Goal: Task Accomplishment & Management: Manage account settings

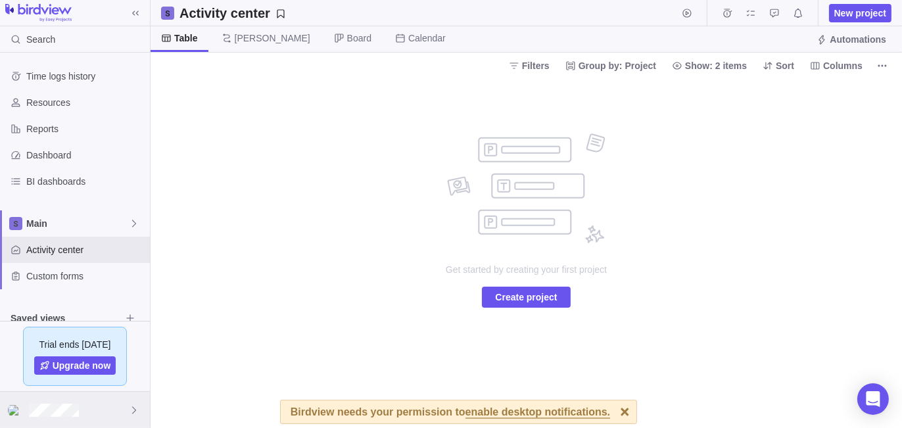
click at [100, 411] on div at bounding box center [75, 410] width 150 height 36
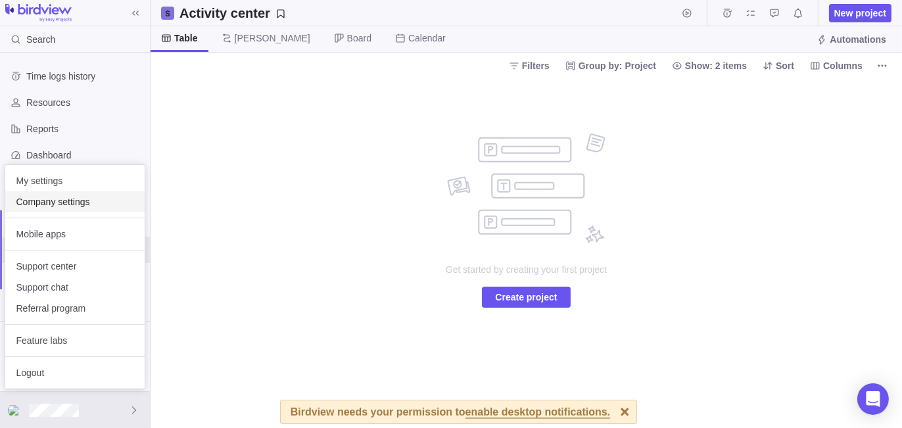
click at [91, 199] on span "Company settings" at bounding box center [75, 201] width 118 height 13
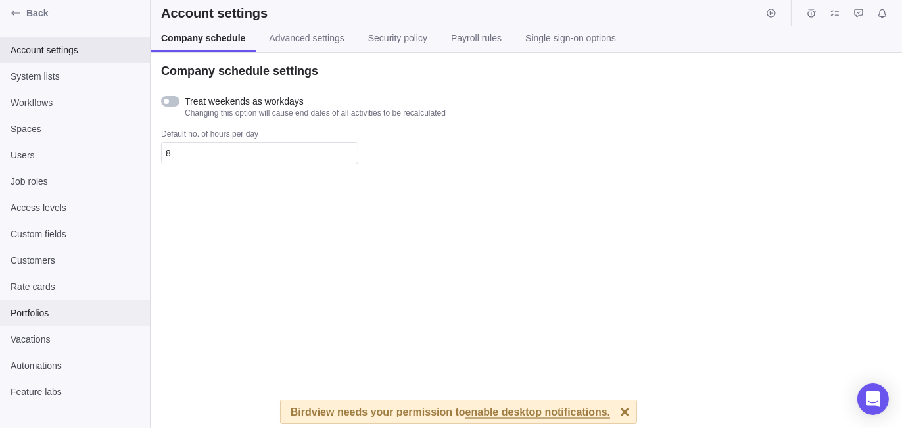
click at [60, 316] on span "Portfolios" at bounding box center [75, 312] width 129 height 13
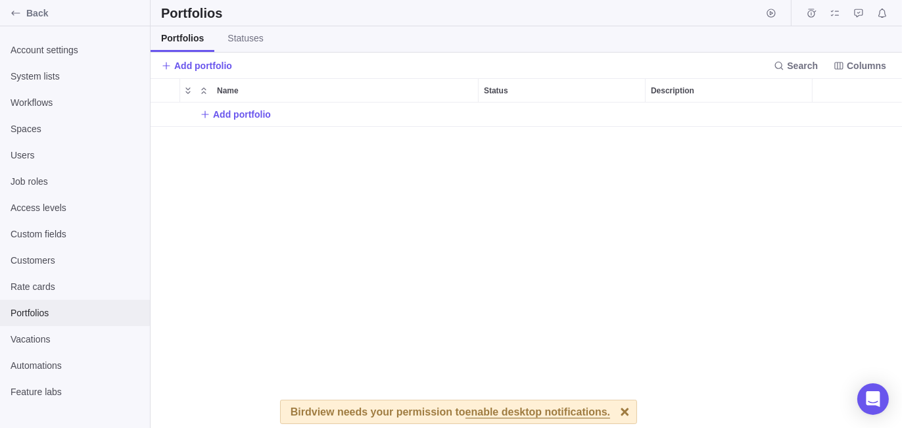
scroll to position [316, 742]
click at [238, 112] on span "Add portfolio" at bounding box center [242, 114] width 58 height 13
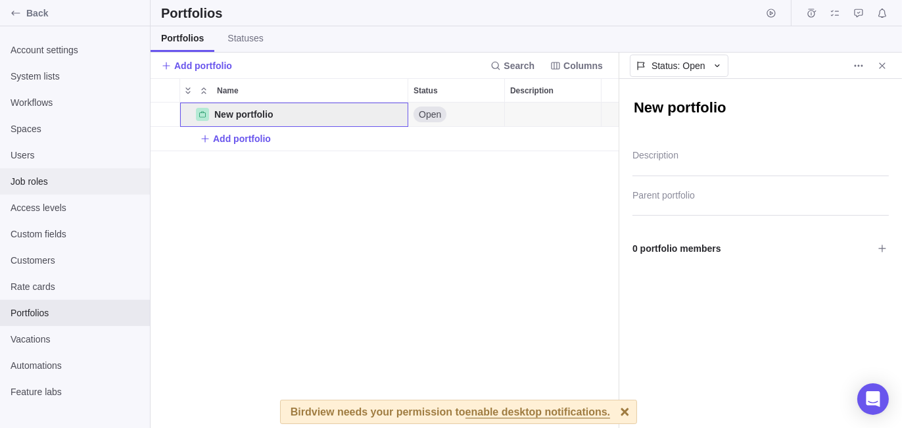
scroll to position [11, 11]
click at [747, 103] on textarea "New portfolio" at bounding box center [760, 109] width 256 height 22
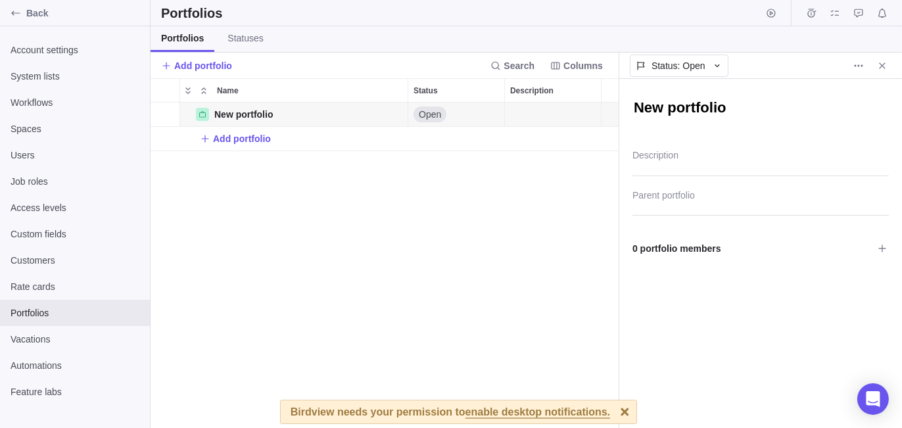
scroll to position [316, 458]
type textarea "x"
type textarea "S"
type textarea "x"
type textarea "Su"
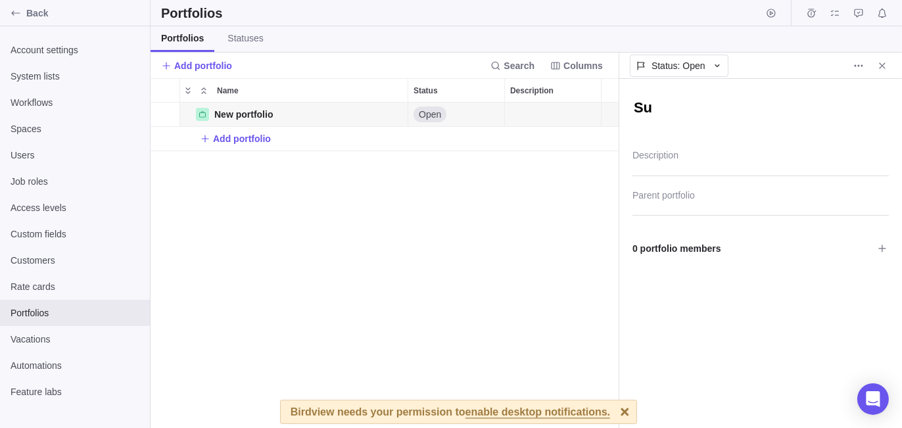
type textarea "x"
type textarea "Sub"
type textarea "x"
type textarea "Subs"
type textarea "x"
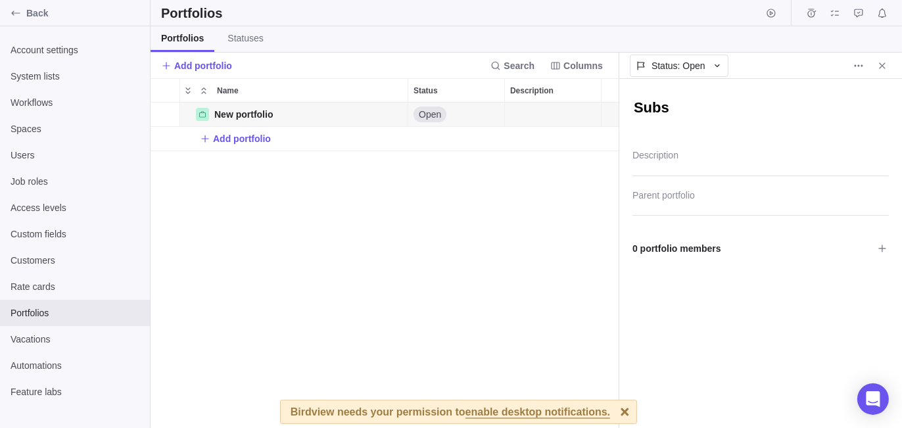
type textarea "Subst"
type textarea "x"
type textarea "Substa"
type textarea "x"
type textarea "Substan"
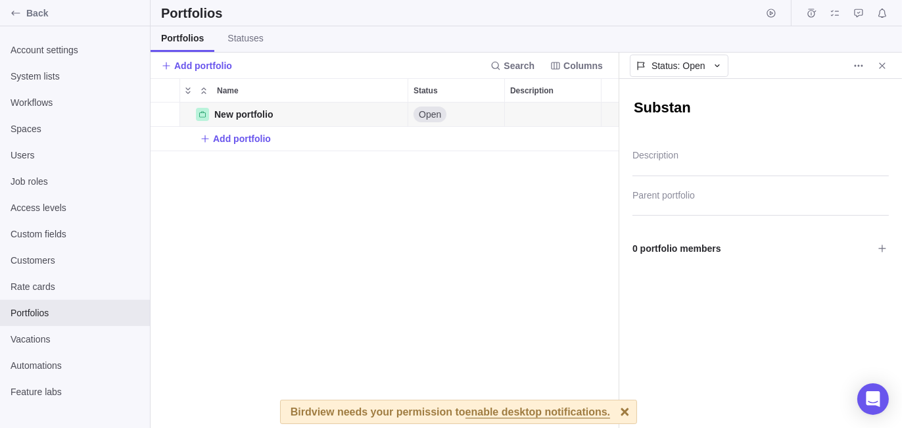
type textarea "x"
type textarea "Substanc"
type textarea "x"
type textarea "Substance"
type textarea "x"
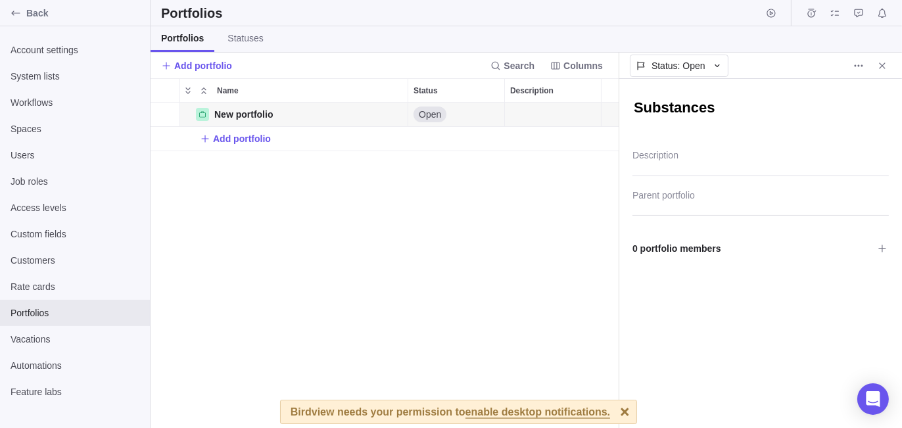
type textarea "Substances"
click at [431, 246] on div "New portfolio Details Open Add portfolio" at bounding box center [385, 266] width 469 height 326
click at [247, 137] on span "Add portfolio" at bounding box center [242, 138] width 58 height 13
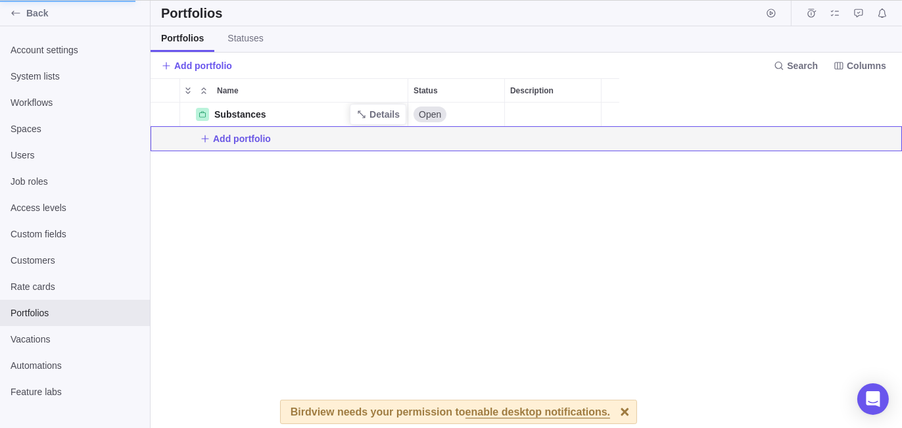
scroll to position [316, 458]
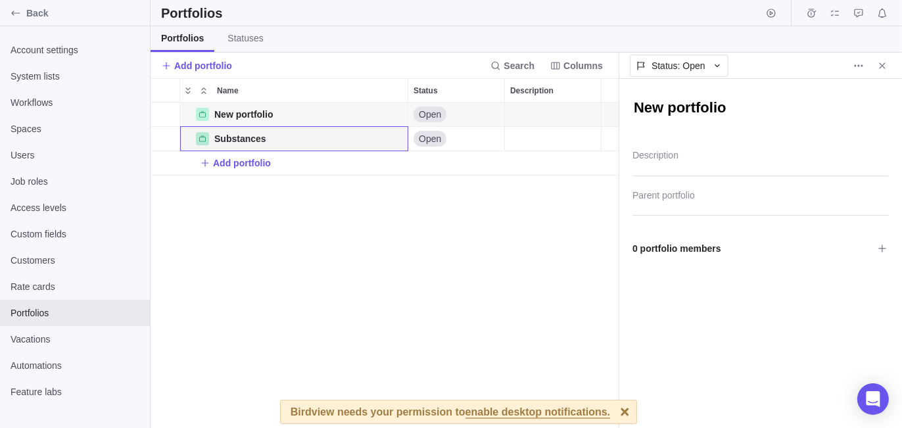
click at [685, 101] on textarea "New portfolio" at bounding box center [760, 109] width 256 height 22
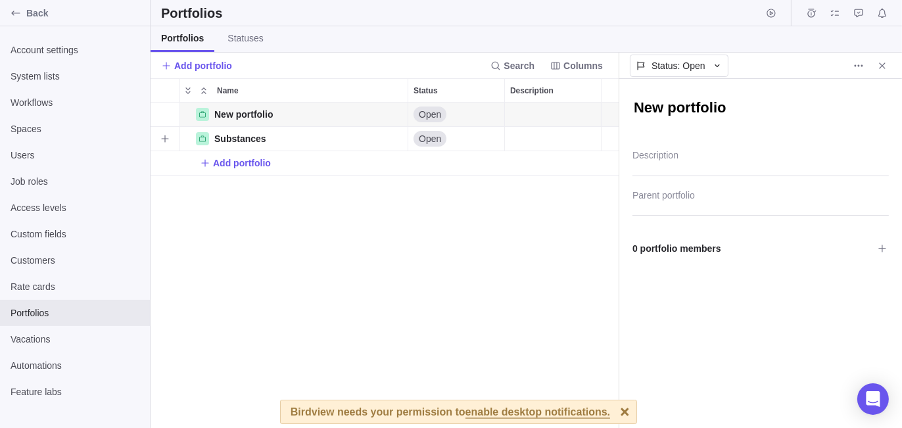
drag, startPoint x: 763, startPoint y: 110, endPoint x: 535, endPoint y: 126, distance: 228.0
click at [535, 126] on div "Portfolios Portfolios Statuses Add portfolio Search Columns Name Status Descrip…" at bounding box center [526, 214] width 751 height 428
type textarea "x"
type textarea "P"
type textarea "x"
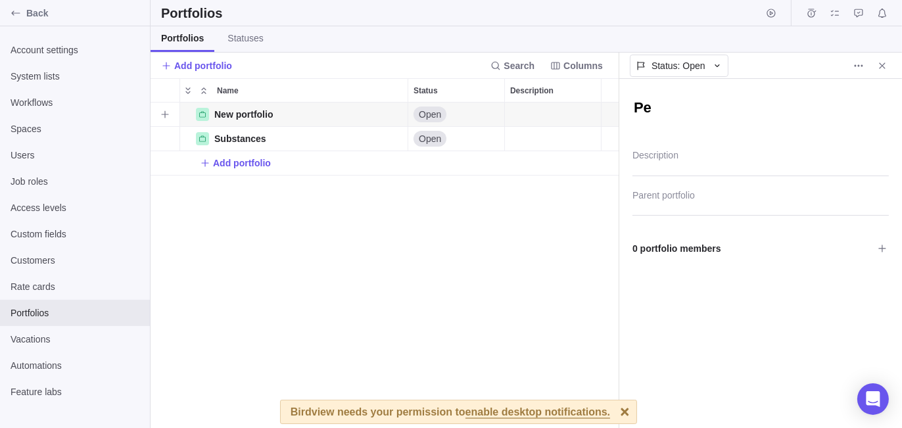
type textarea "Per"
type textarea "x"
type textarea "Pers"
type textarea "x"
type textarea "Perso"
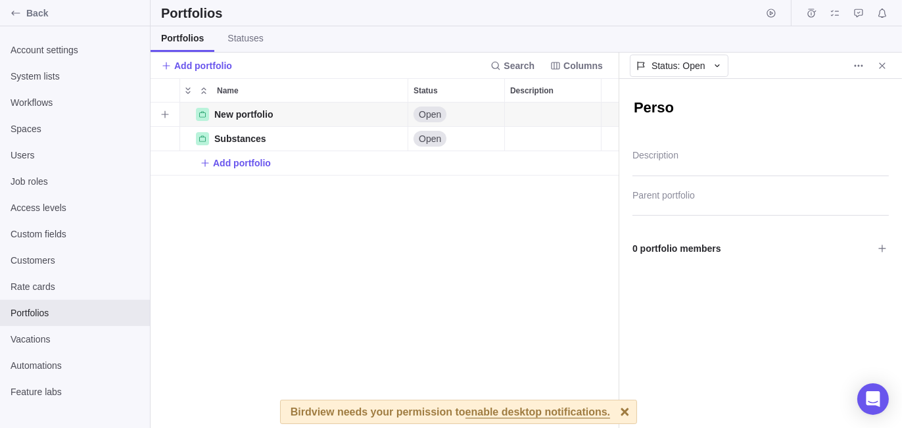
type textarea "x"
type textarea "Person"
type textarea "x"
type textarea "Persona"
type textarea "x"
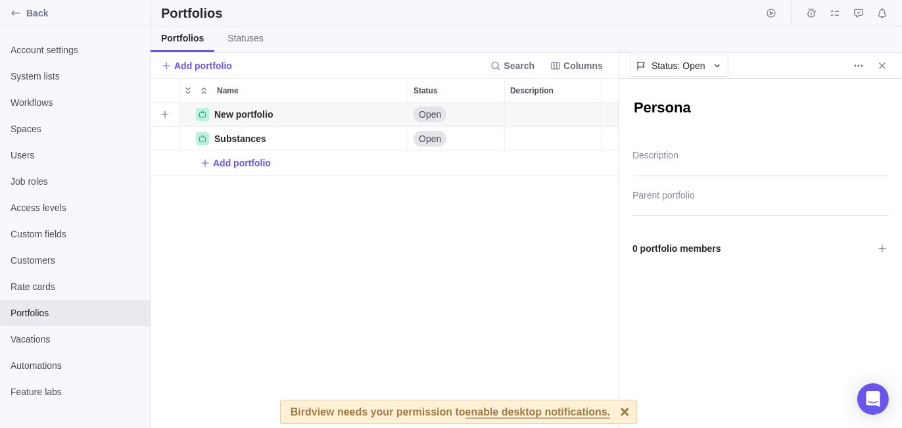
type textarea "Personal"
type textarea "x"
type textarea "Personal"
type textarea "x"
type textarea "Personal I"
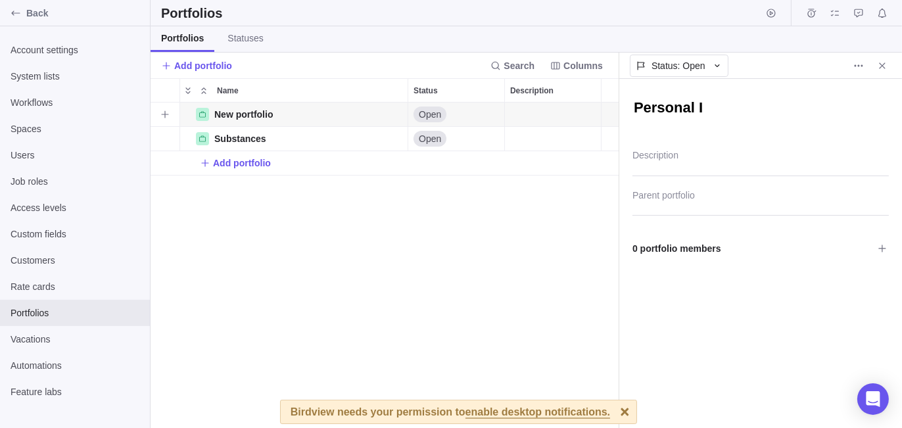
type textarea "x"
type textarea "Personal Im"
type textarea "x"
type textarea "Personal I"
type textarea "x"
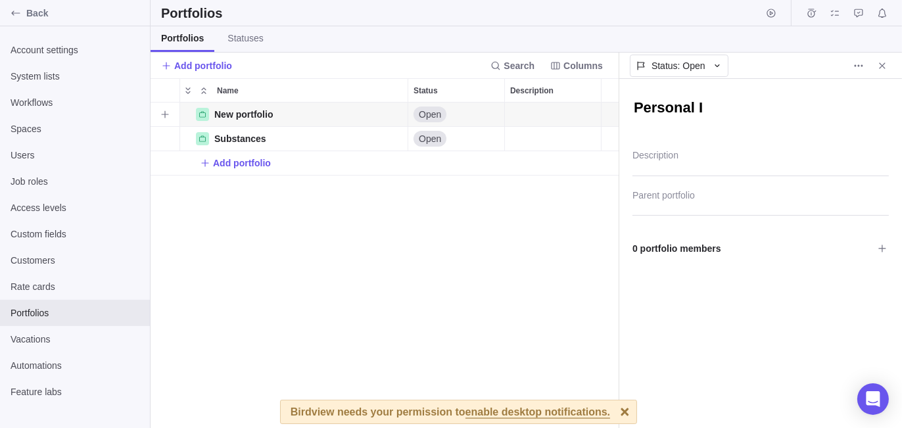
type textarea "Personal"
type textarea "x"
type textarea "Personal a"
type textarea "x"
type textarea "Personal an"
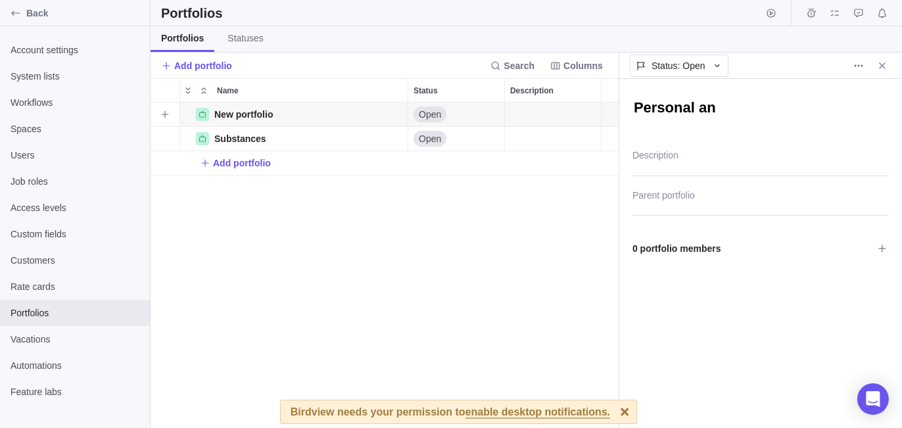
type textarea "x"
type textarea "Personal and"
type textarea "x"
type textarea "Personal and"
type textarea "x"
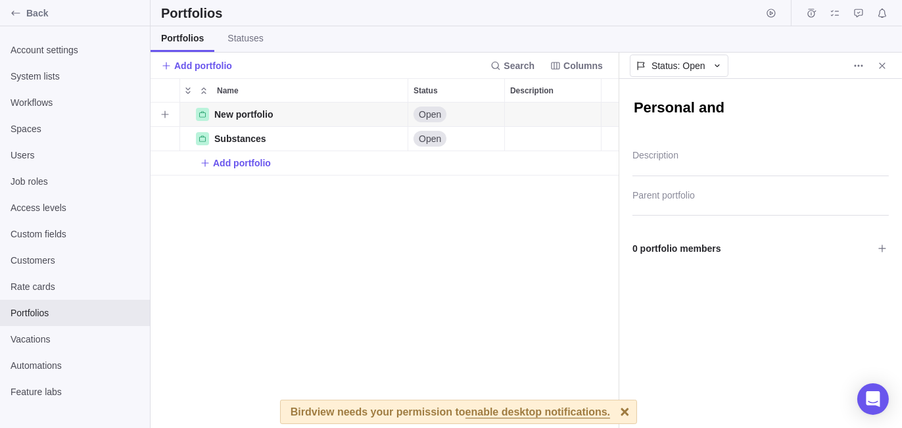
type textarea "Personal and S"
type textarea "x"
type textarea "Personal and So"
type textarea "x"
type textarea "Personal and Soc"
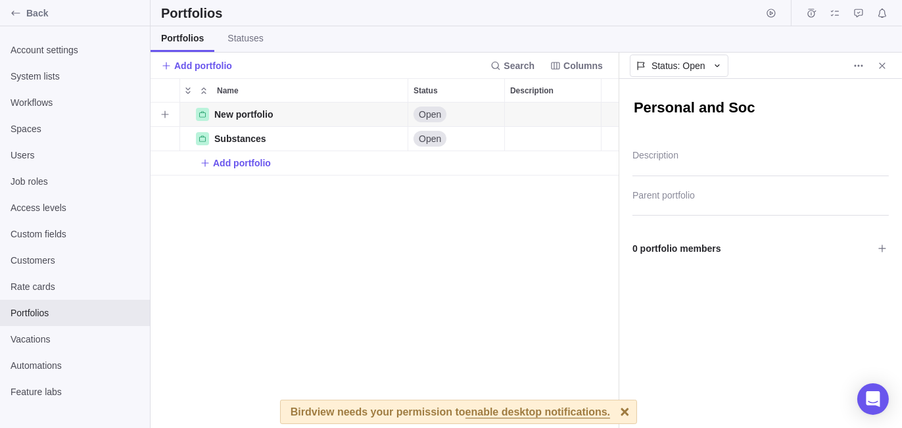
type textarea "x"
type textarea "Personal and Soci"
type textarea "x"
type textarea "Personal and [PERSON_NAME]"
type textarea "x"
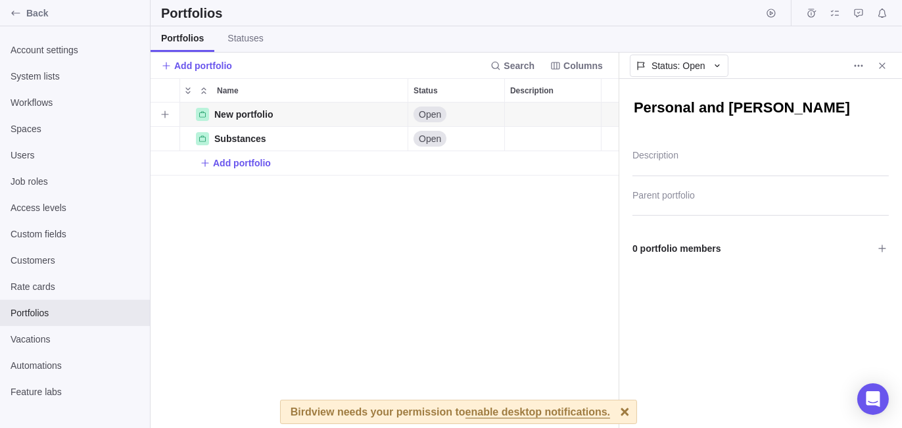
type textarea "Personal and Sociat"
type textarea "x"
type textarea "Personal and [PERSON_NAME]"
type textarea "x"
type textarea "Personal and Soci"
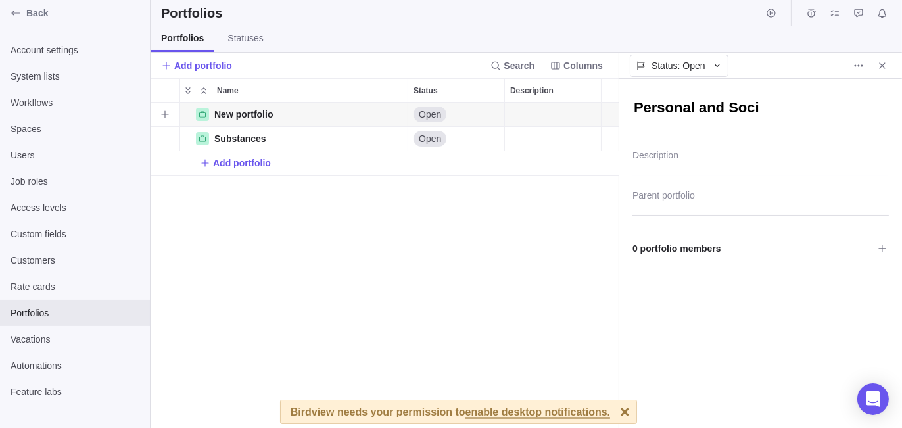
type textarea "x"
type textarea "Personal and Socie"
type textarea "x"
type textarea "Personal and Societ"
type textarea "x"
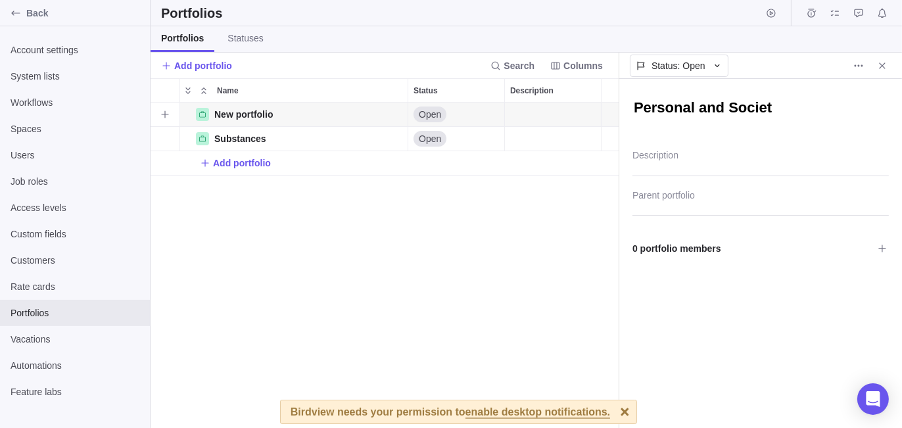
type textarea "Personal and Societa"
type textarea "x"
type textarea "Personal and Societal"
type textarea "x"
type textarea "Personal and Societal"
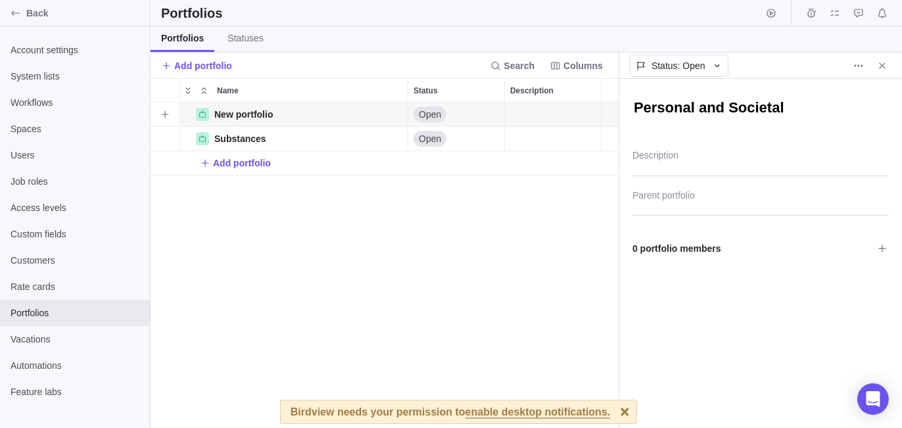
type textarea "x"
type textarea "Personal and Societal I"
type textarea "x"
type textarea "Personal and Societal Im"
type textarea "x"
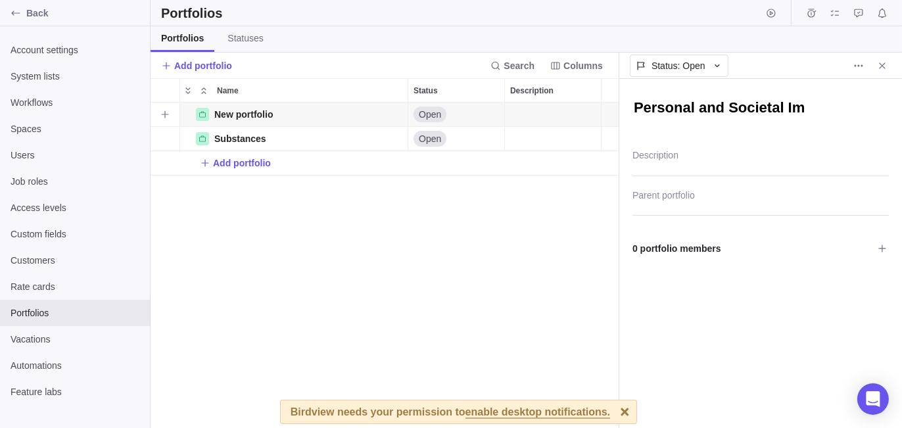
type textarea "Personal and Societal Imp"
type textarea "x"
type textarea "Personal and Societal Impa"
type textarea "x"
type textarea "Personal and Societal Impac"
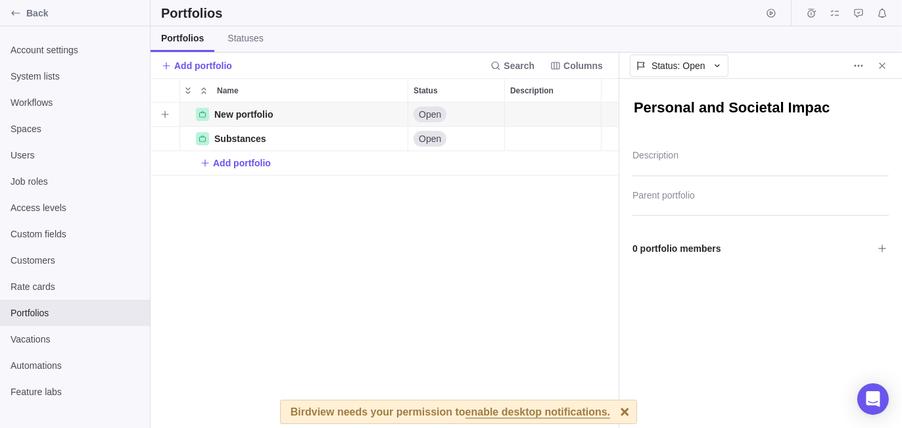
type textarea "x"
type textarea "Personal and Societal Impact"
type textarea "x"
type textarea "Personal and Societal Impacts"
click at [283, 237] on div "Personal and Societal Impacts Details Open Substances Details Open Add portfolio" at bounding box center [385, 266] width 469 height 326
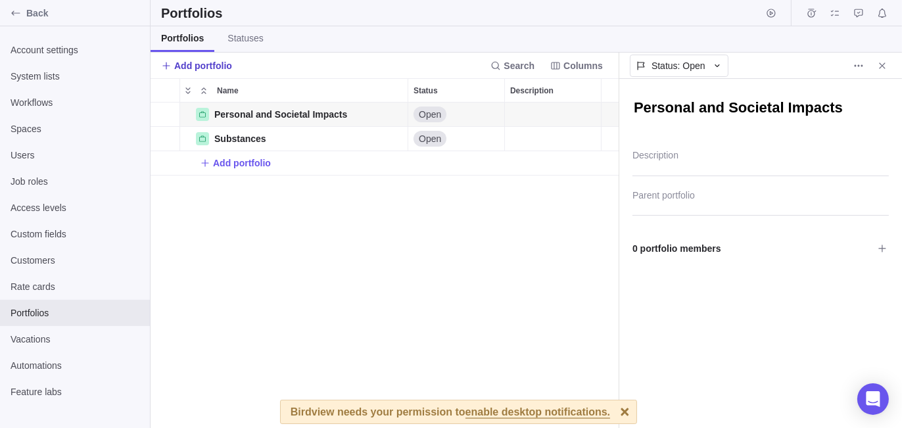
click at [220, 64] on span "Add portfolio" at bounding box center [203, 65] width 58 height 13
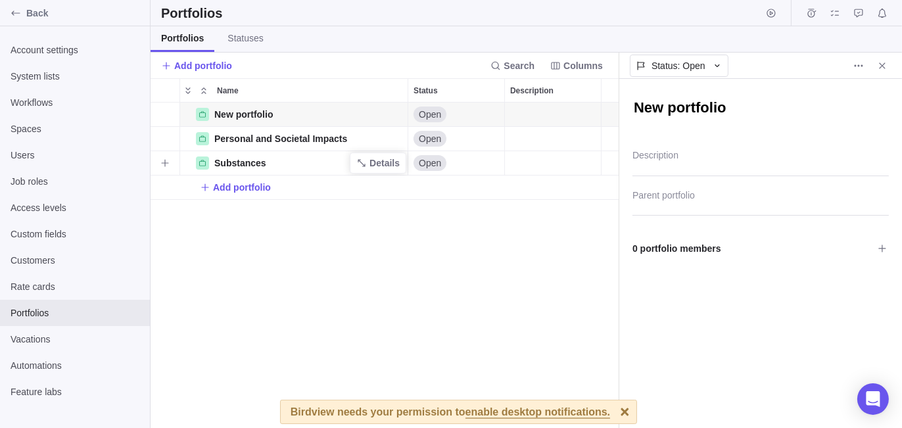
scroll to position [316, 458]
type textarea "x"
type textarea "C"
type textarea "x"
type textarea "Co"
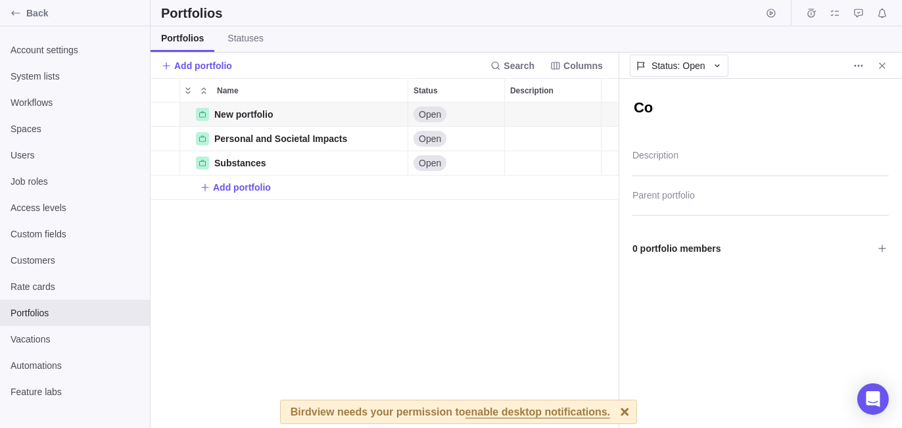
type textarea "x"
type textarea "Com"
type textarea "x"
type textarea "Comm"
type textarea "x"
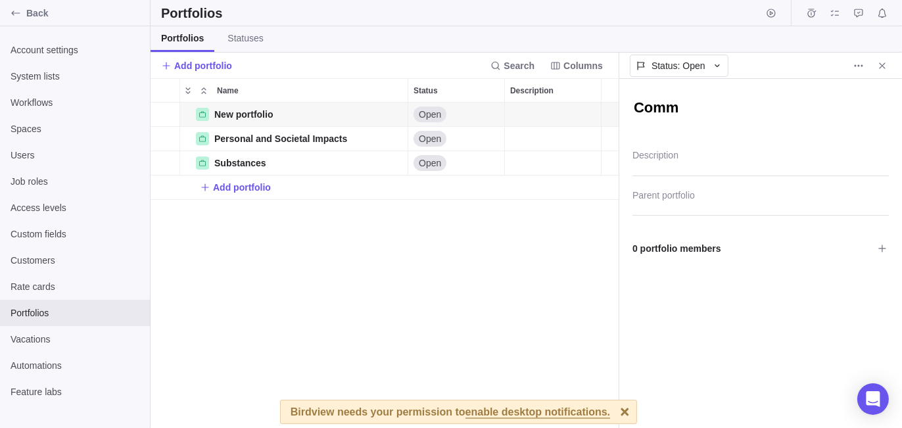
type textarea "Commu"
type textarea "x"
type textarea "Commun"
type textarea "x"
type textarea "Communi"
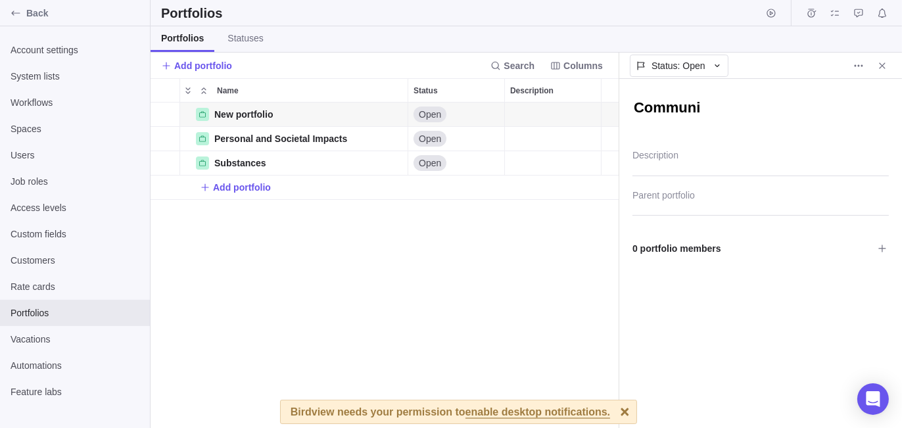
type textarea "x"
type textarea "Communiti"
type textarea "x"
type textarea "Communitie"
type textarea "x"
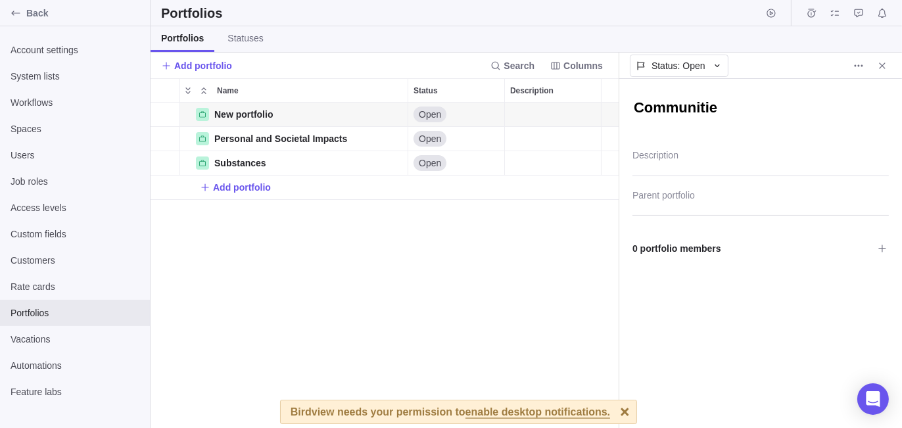
type textarea "Communiti"
type textarea "x"
type textarea "Communit"
type textarea "x"
type textarea "Communiti"
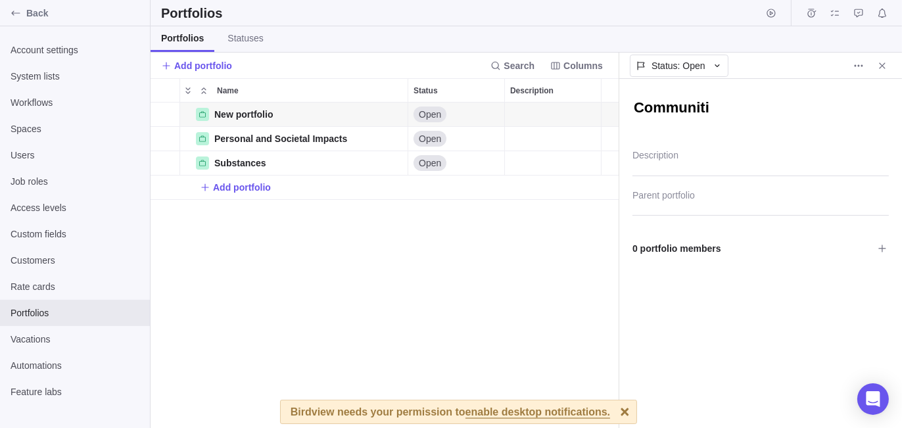
type textarea "x"
type textarea "Communitie"
type textarea "x"
type textarea "Communities"
click at [351, 325] on div "New portfolio Details Open Personal and Societal Impacts Details Open Substance…" at bounding box center [385, 266] width 469 height 326
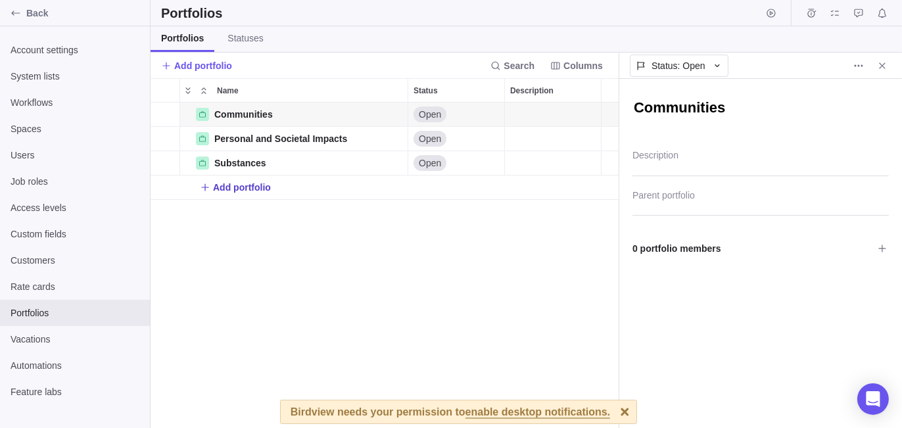
click at [248, 193] on span "Add portfolio" at bounding box center [242, 187] width 58 height 13
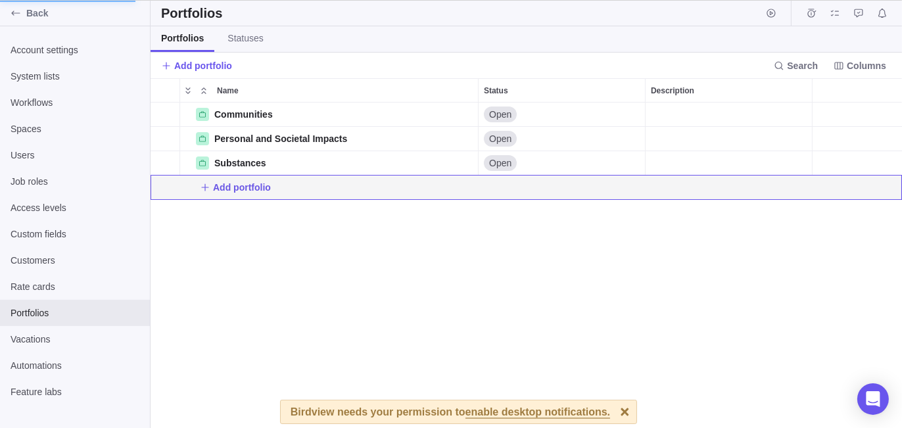
scroll to position [11, 11]
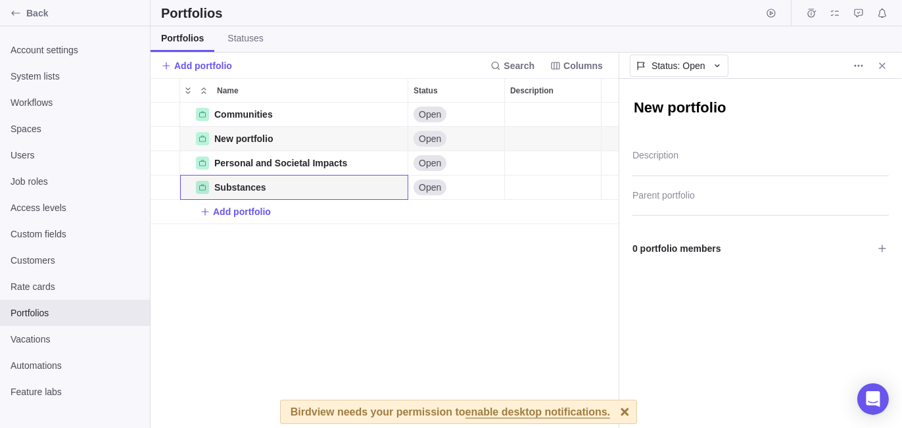
click at [763, 106] on textarea "New portfolio" at bounding box center [760, 109] width 256 height 22
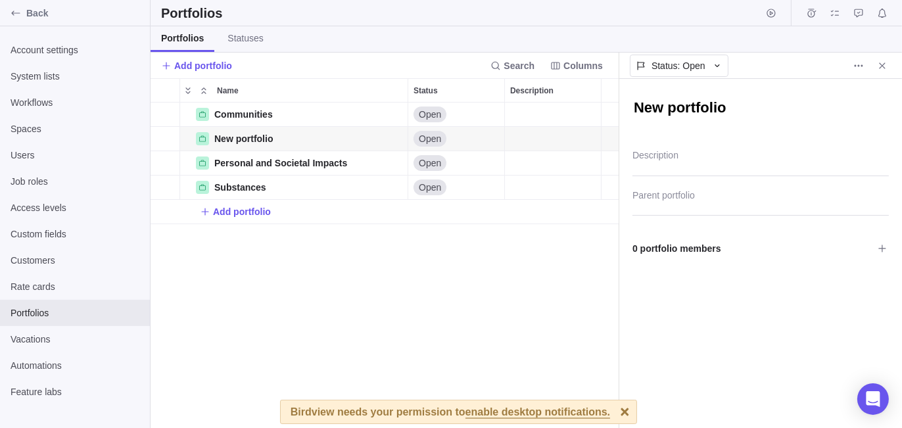
scroll to position [316, 458]
drag, startPoint x: 741, startPoint y: 113, endPoint x: 571, endPoint y: 128, distance: 170.9
click at [571, 128] on div "Portfolios Portfolios Statuses Add portfolio Search Columns Name Status Descrip…" at bounding box center [526, 214] width 751 height 428
type textarea "x"
type textarea "T"
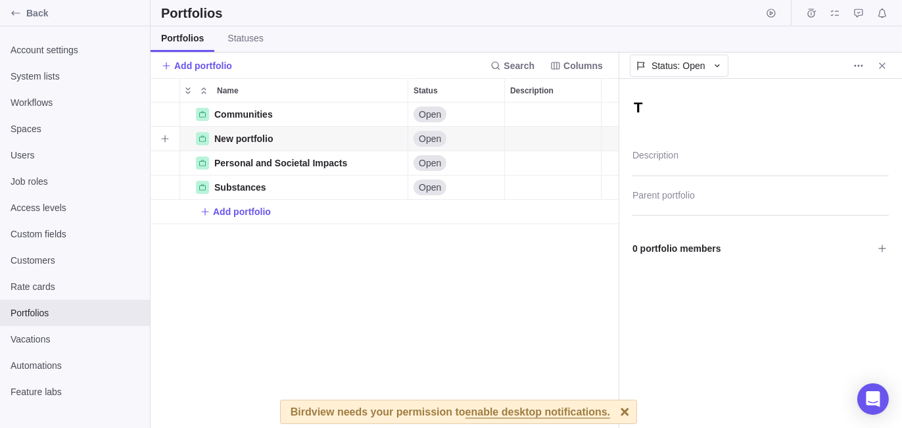
type textarea "x"
type textarea "Tr"
type textarea "x"
type textarea "Tre"
type textarea "x"
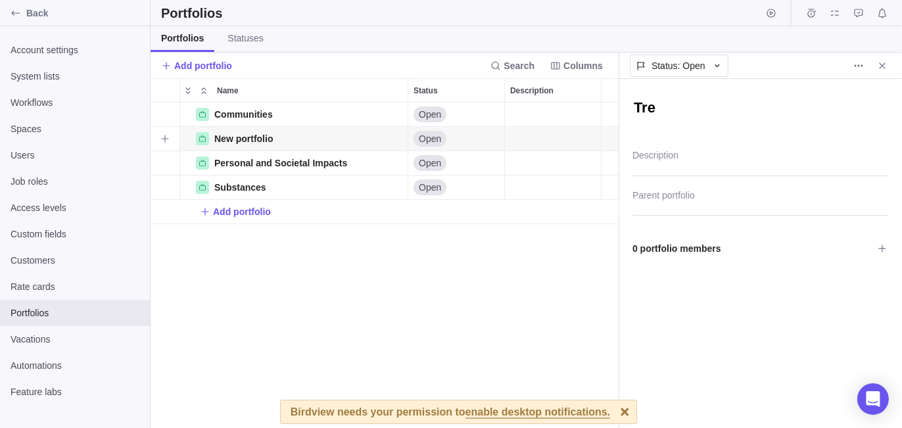
type textarea "Trea"
type textarea "x"
type textarea "Treat"
type textarea "x"
type textarea "Treatm"
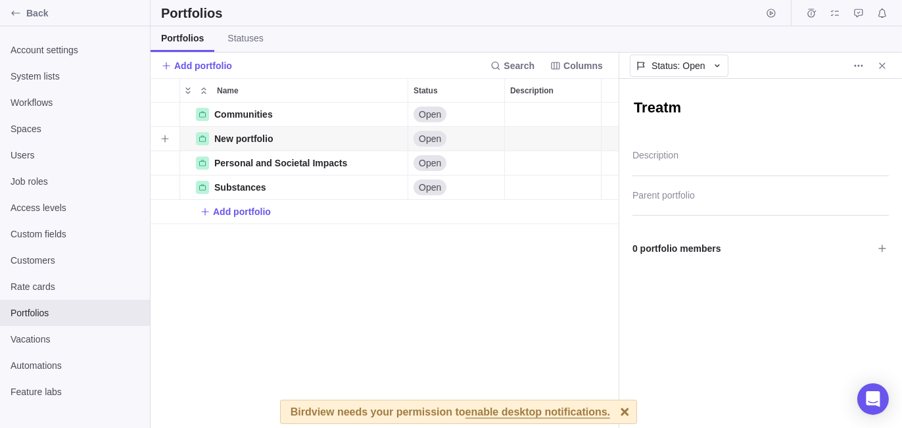
type textarea "x"
type textarea "Treatme"
type textarea "x"
type textarea "Treatmen"
type textarea "x"
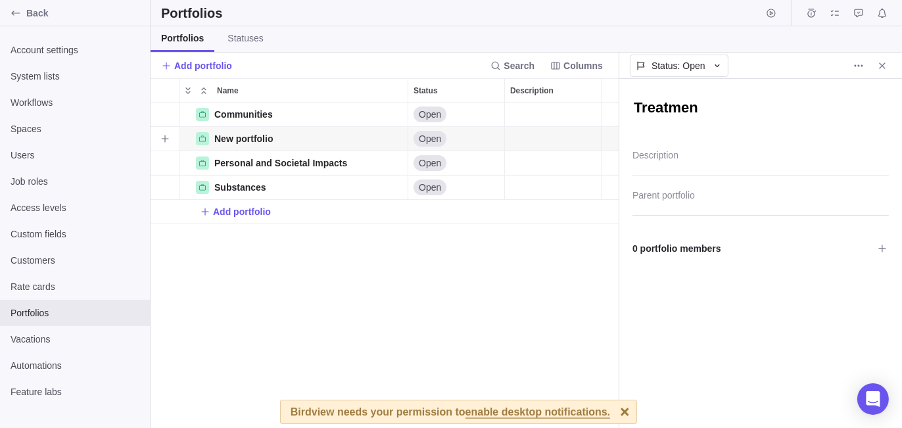
type textarea "Treatment"
type textarea "x"
type textarea "Treatment"
type textarea "x"
type textarea "Treatment a"
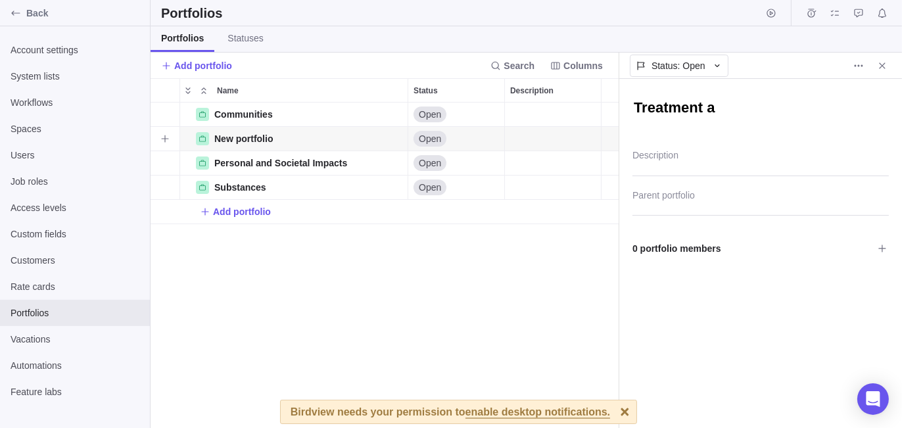
type textarea "x"
type textarea "Treatment an"
type textarea "x"
type textarea "Treatment and"
type textarea "x"
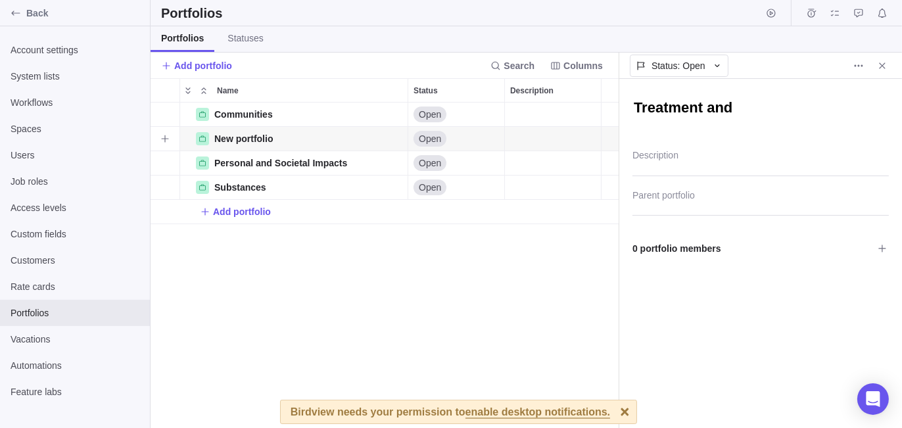
type textarea "Treatment and"
type textarea "x"
type textarea "Treatment and P"
type textarea "x"
type textarea "Treatment and Pr"
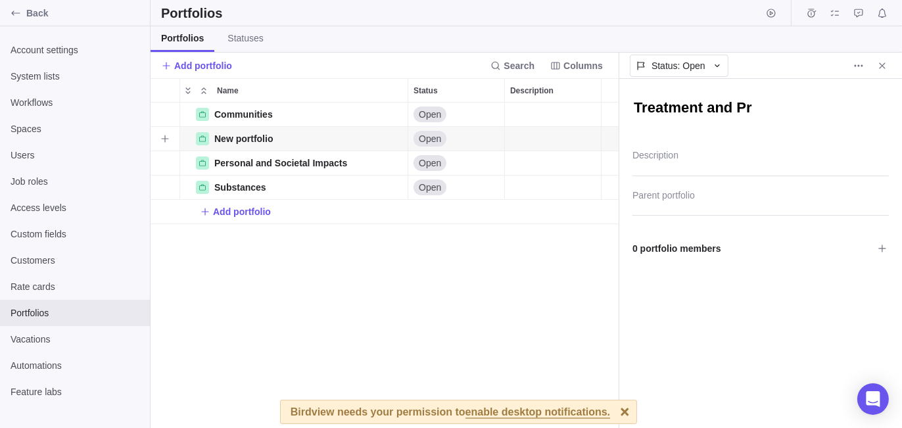
type textarea "x"
type textarea "Treatment and Pre"
type textarea "x"
type textarea "Treatment and Prev"
type textarea "x"
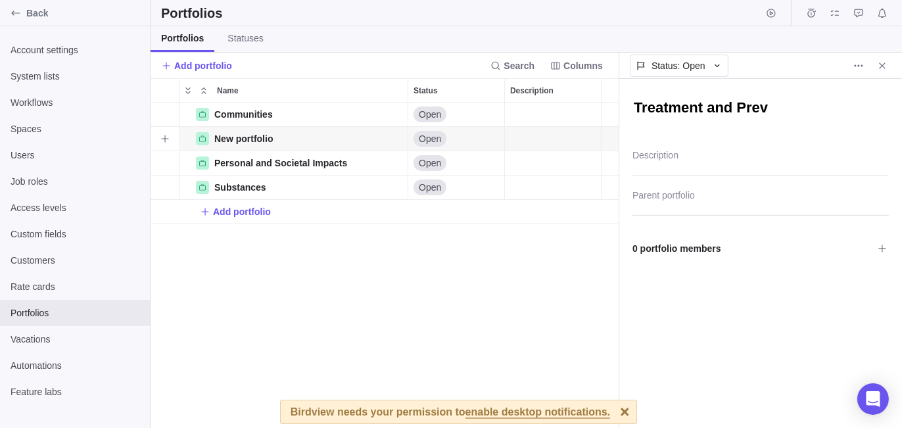
type textarea "Treatment and Preve"
type textarea "x"
type textarea "Treatment and Preven"
type textarea "x"
type textarea "Treatment and Prevent"
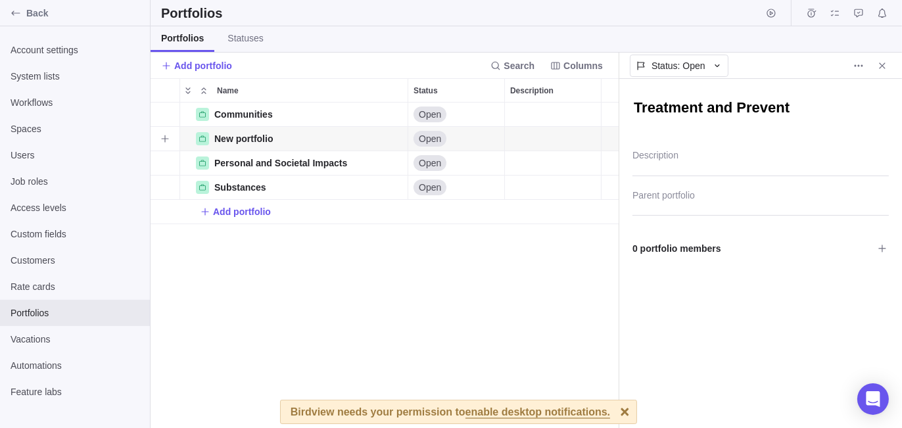
type textarea "x"
type textarea "Treatment and [PERSON_NAME]"
type textarea "x"
type textarea "Treatment and Prevent"
type textarea "x"
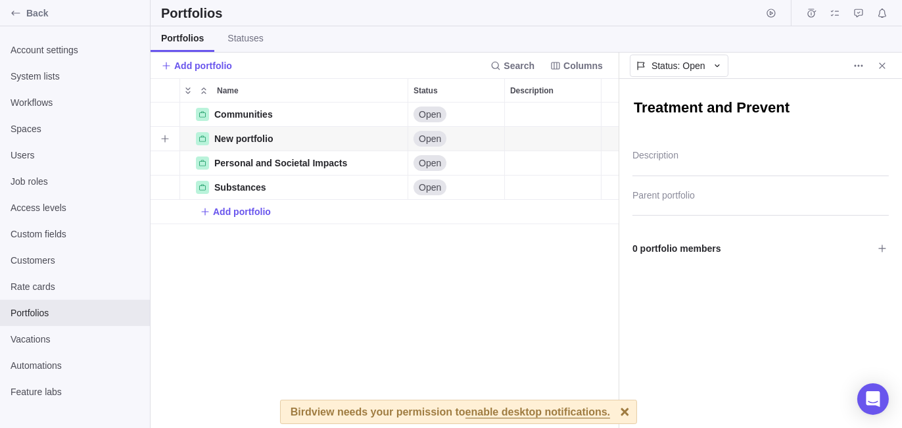
type textarea "Treatment and Preventi"
type textarea "x"
type textarea "Treatment and Preventio"
type textarea "x"
type textarea "Treatment and Prevention"
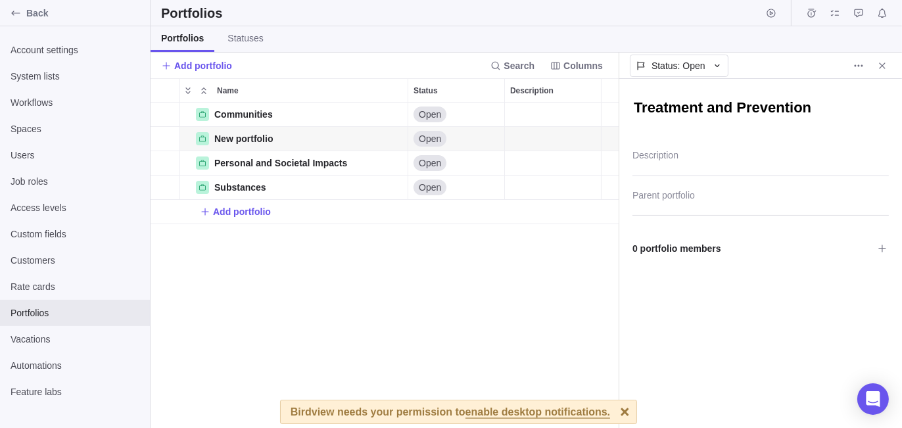
click at [325, 332] on div "Communities Details Open New portfolio Details Open Personal and Societal Impac…" at bounding box center [385, 266] width 469 height 326
drag, startPoint x: 235, startPoint y: 218, endPoint x: 580, endPoint y: 195, distance: 345.9
click at [247, 213] on span "Add portfolio" at bounding box center [235, 211] width 71 height 18
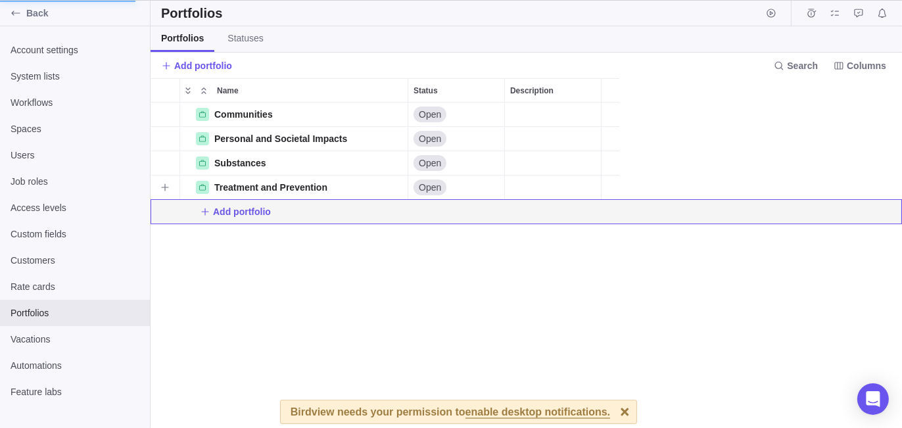
scroll to position [11, 11]
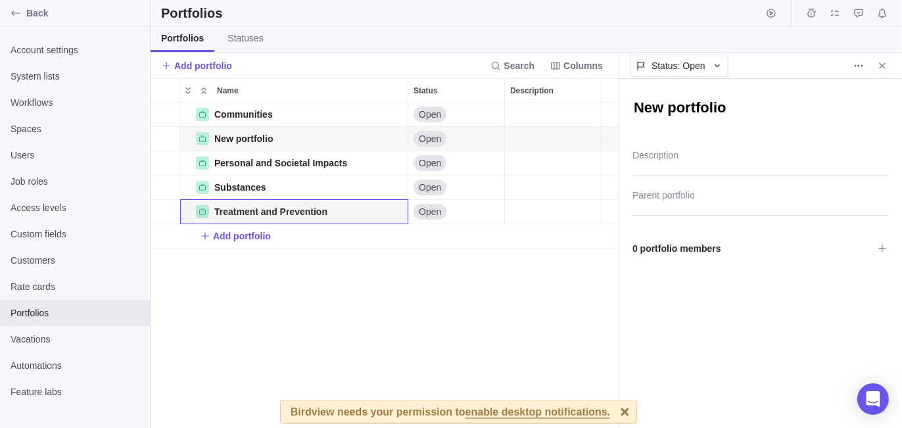
click at [700, 118] on textarea "New portfolio" at bounding box center [760, 109] width 256 height 22
type textarea "x"
type textarea "Y"
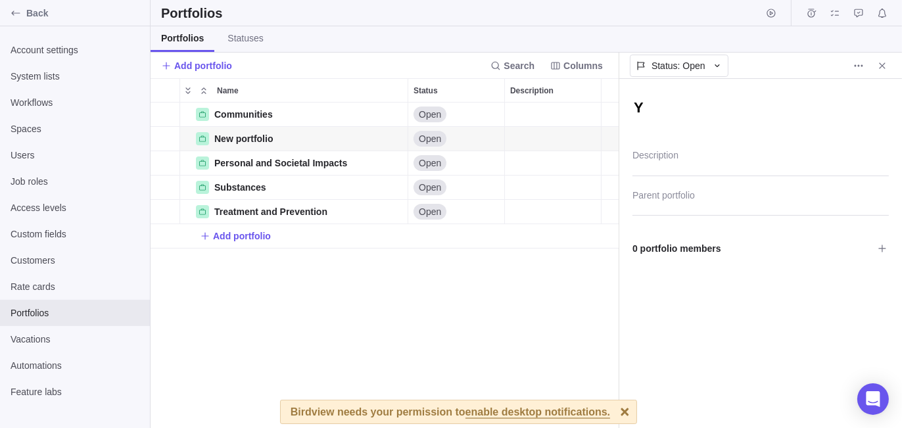
type textarea "x"
type textarea "Yo"
type textarea "x"
type textarea "Yout"
type textarea "x"
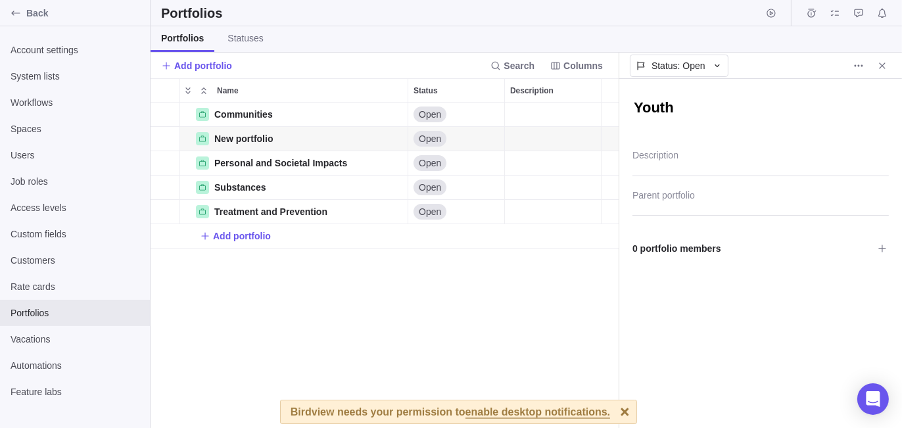
type textarea "Youth"
click at [396, 312] on div "Communities Details Open New portfolio Details Open Personal and Societal Impac…" at bounding box center [385, 266] width 469 height 326
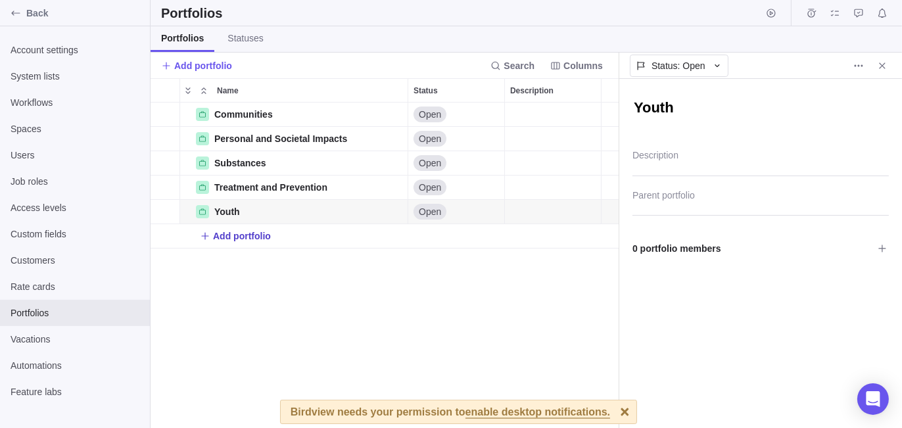
click at [249, 242] on span "Add portfolio" at bounding box center [242, 235] width 58 height 13
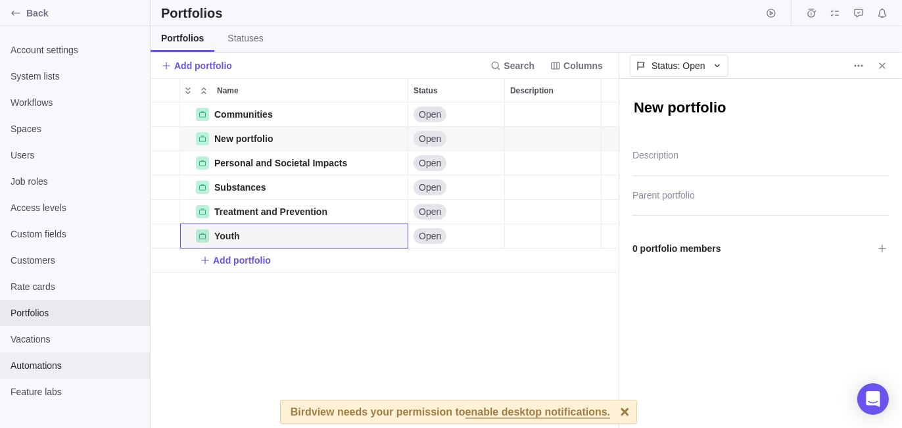
scroll to position [11, 11]
drag, startPoint x: 245, startPoint y: 258, endPoint x: 392, endPoint y: 259, distance: 147.9
click at [245, 258] on span "Add portfolio" at bounding box center [242, 260] width 58 height 13
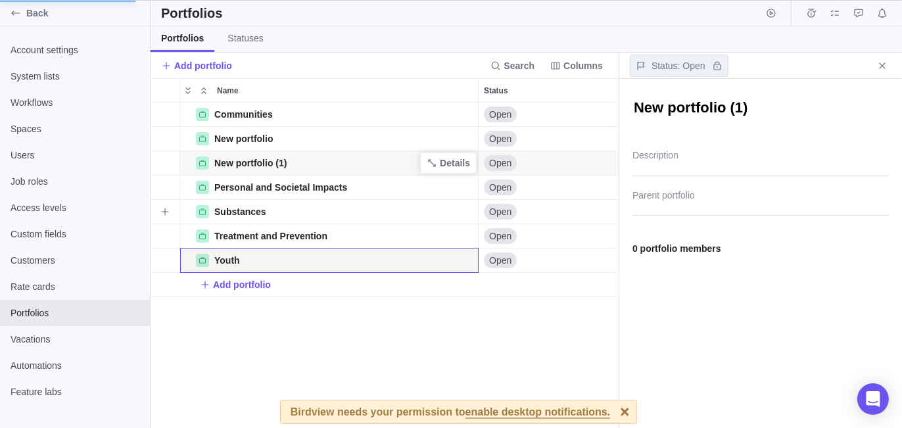
scroll to position [11, 11]
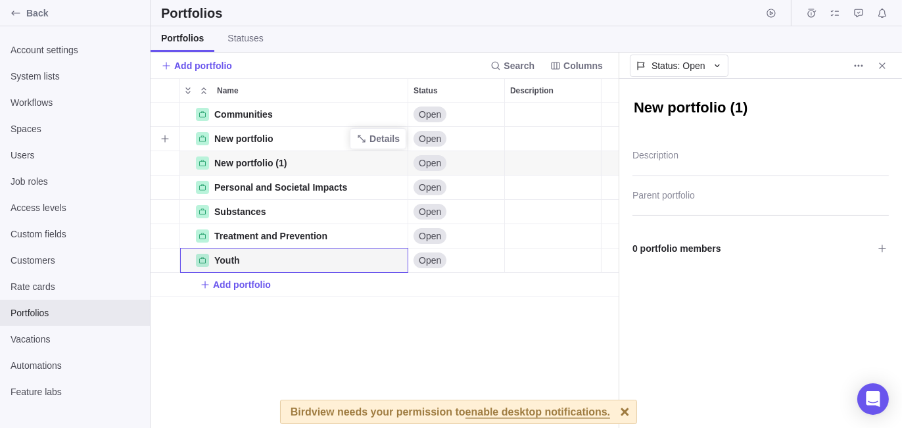
click at [257, 137] on span "New portfolio" at bounding box center [243, 138] width 59 height 13
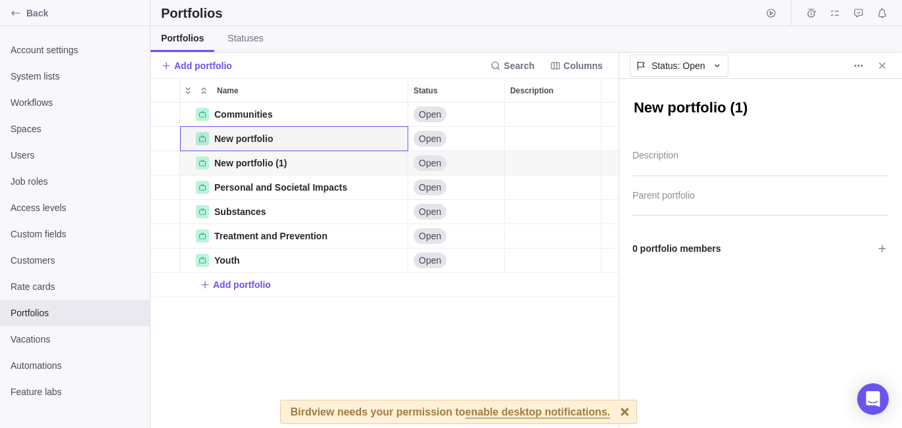
click at [692, 103] on textarea "New portfolio (1)" at bounding box center [760, 109] width 256 height 22
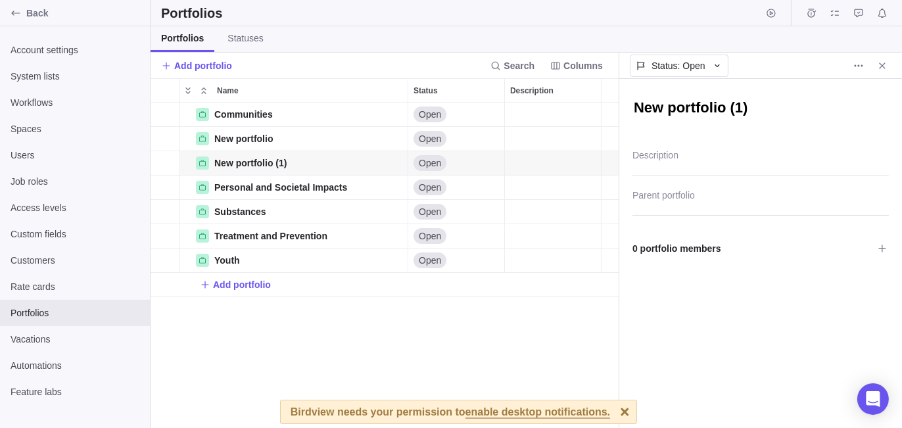
scroll to position [316, 458]
type textarea "x"
type textarea "S"
type textarea "x"
type textarea "Su"
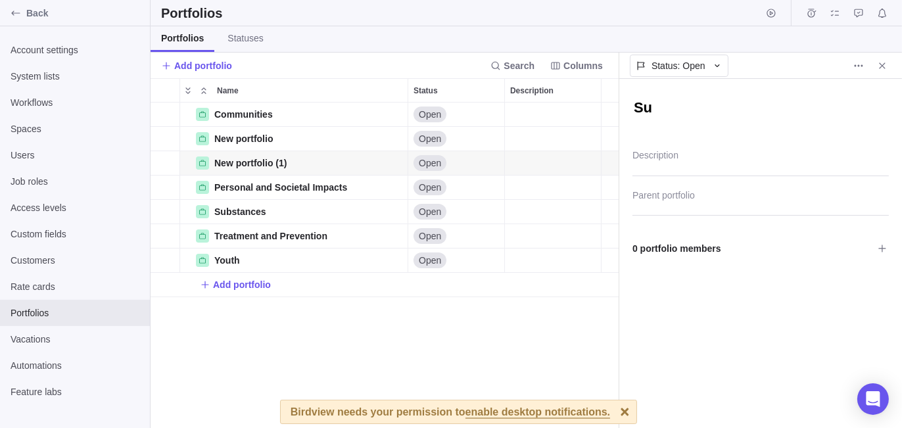
type textarea "x"
type textarea "Sub"
type textarea "x"
type textarea "Subs"
type textarea "x"
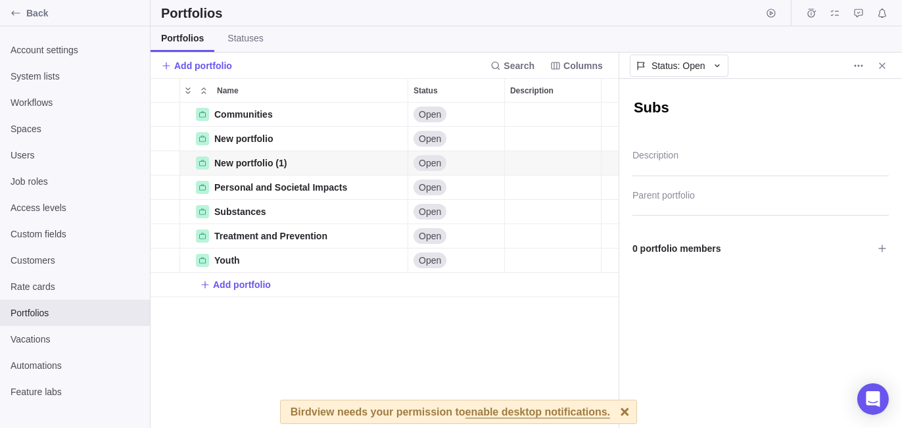
type textarea "Subst"
type textarea "x"
type textarea "Substa"
type textarea "x"
type textarea "Substan"
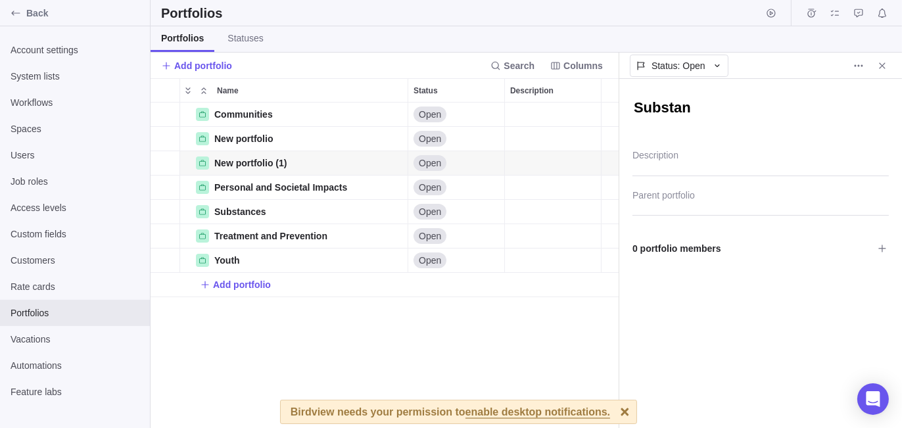
type textarea "x"
type textarea "Substanc"
type textarea "x"
type textarea "Substance"
type textarea "x"
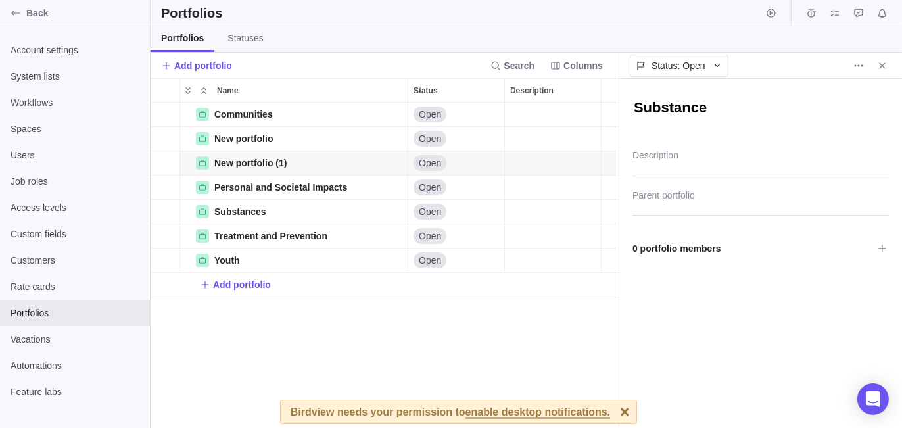
type textarea "Substance U"
click at [400, 335] on div "Communities Details Open New portfolio Details Open Personal and Societal Impac…" at bounding box center [385, 266] width 469 height 326
drag, startPoint x: 394, startPoint y: 136, endPoint x: 404, endPoint y: 136, distance: 10.5
click at [394, 136] on span "Details" at bounding box center [384, 138] width 30 height 13
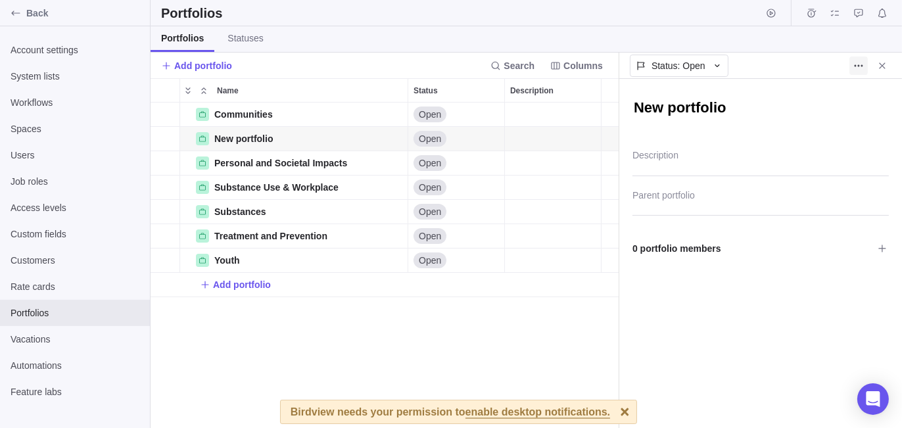
click at [863, 64] on icon "More actions" at bounding box center [858, 65] width 11 height 11
click at [864, 95] on span "Delete" at bounding box center [874, 93] width 26 height 13
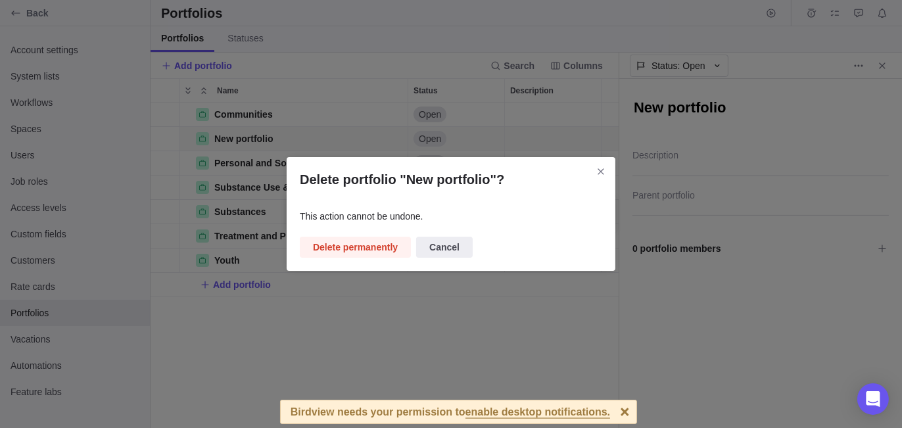
click at [355, 235] on div "Delete portfolio "New portfolio"? This action cannot be undone. Delete permanen…" at bounding box center [451, 214] width 329 height 114
click at [351, 254] on span "Delete permanently" at bounding box center [355, 247] width 85 height 16
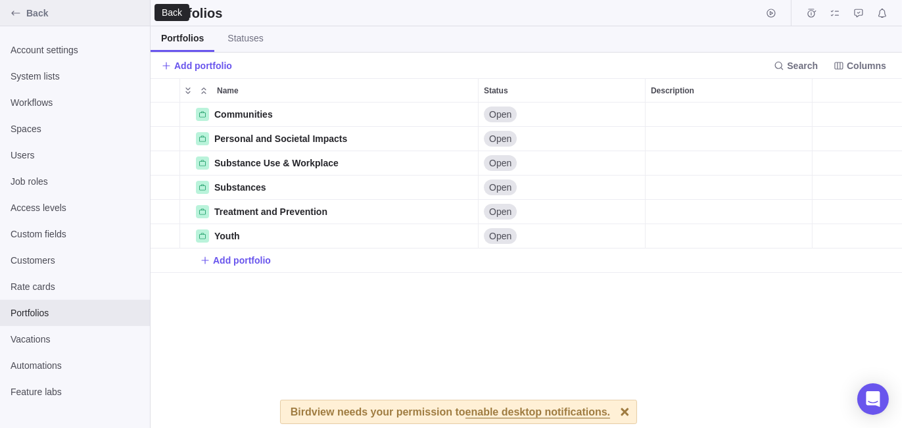
click at [59, 13] on span "Back" at bounding box center [85, 13] width 118 height 13
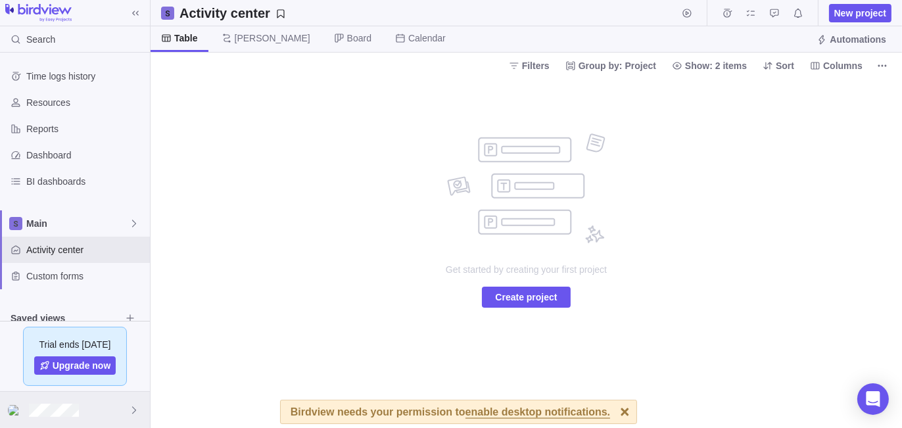
click at [85, 410] on div at bounding box center [75, 410] width 150 height 36
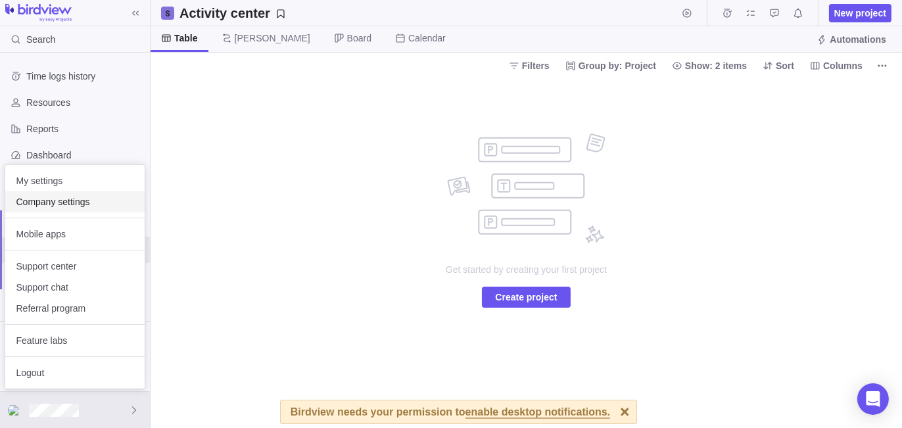
click at [92, 206] on span "Company settings" at bounding box center [75, 201] width 118 height 13
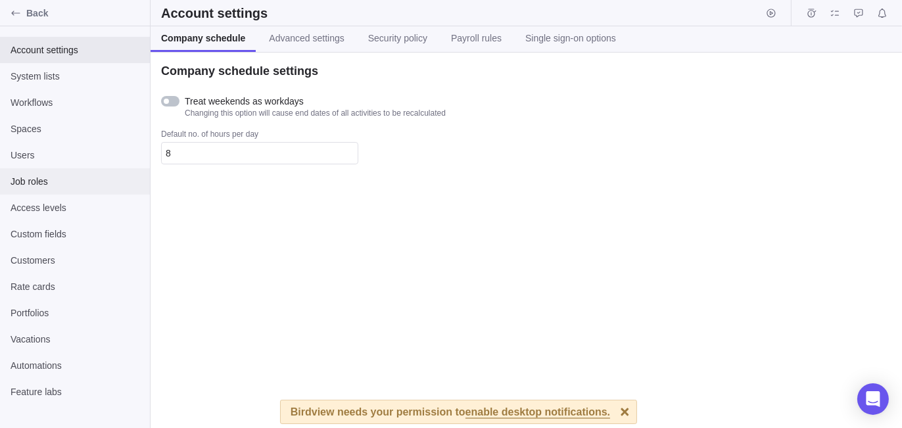
drag, startPoint x: 66, startPoint y: 187, endPoint x: 95, endPoint y: 170, distance: 33.3
click at [66, 186] on span "Job roles" at bounding box center [75, 181] width 129 height 13
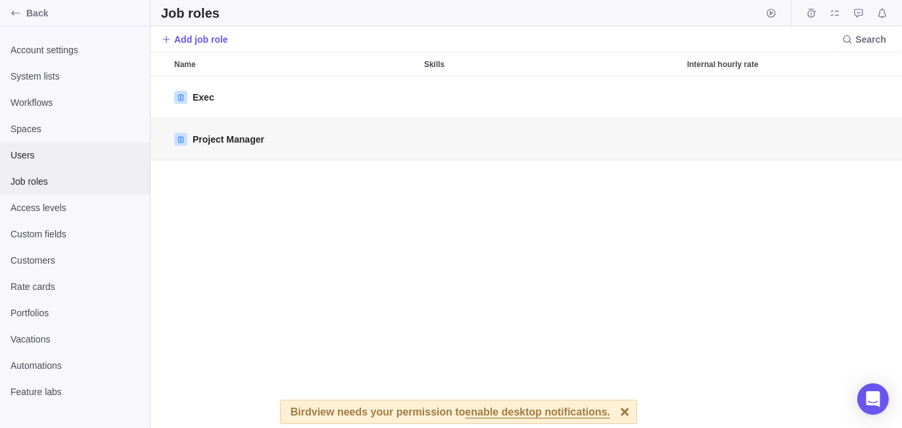
scroll to position [342, 742]
click at [200, 38] on span "Add job role" at bounding box center [201, 39] width 54 height 13
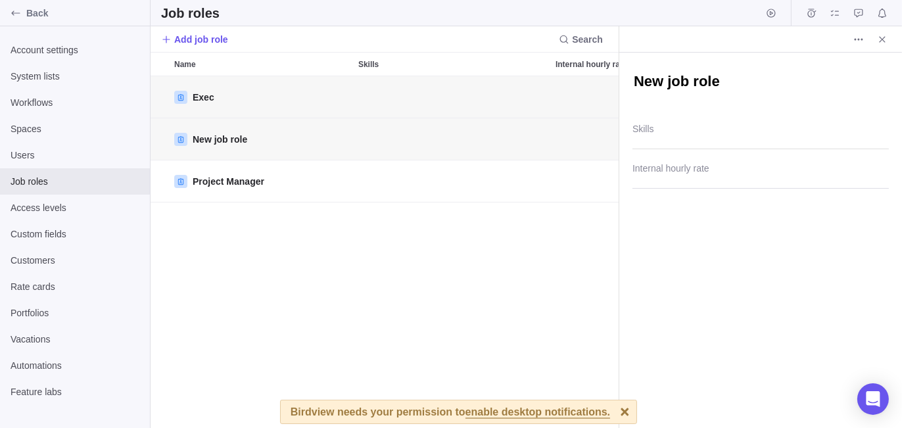
scroll to position [342, 458]
click at [237, 295] on div "Exec New job role Project Manager" at bounding box center [385, 252] width 469 height 352
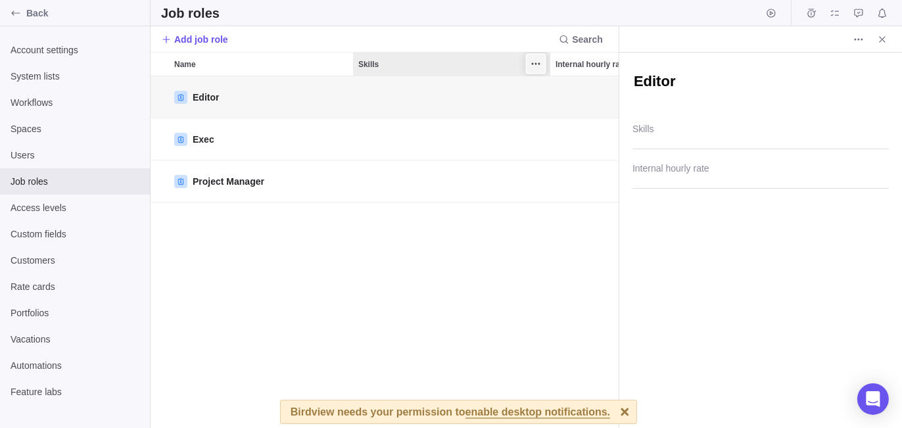
drag, startPoint x: 199, startPoint y: 35, endPoint x: 529, endPoint y: 54, distance: 330.5
click at [202, 35] on span "Add job role" at bounding box center [201, 39] width 54 height 13
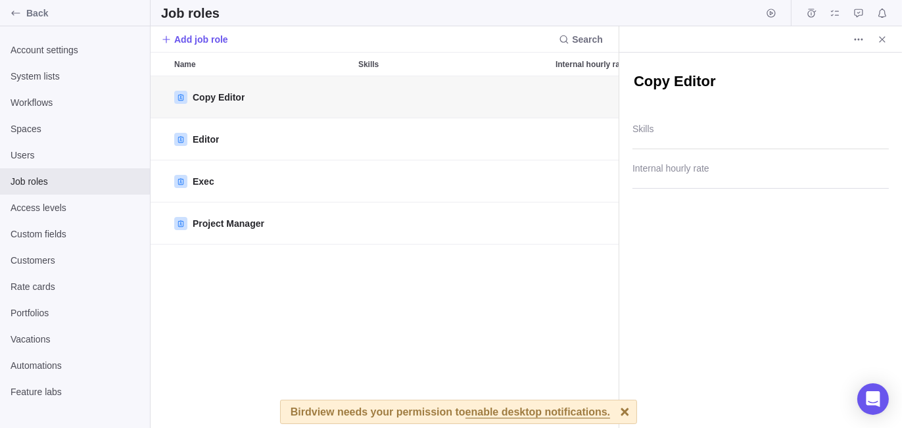
click at [708, 91] on textarea "Copy Editor" at bounding box center [760, 83] width 256 height 22
drag, startPoint x: 667, startPoint y: 83, endPoint x: 855, endPoint y: 77, distance: 187.5
click at [853, 77] on textarea "Copy Editor" at bounding box center [760, 83] width 256 height 22
click at [745, 310] on div "Copywriter Skills Internal hourly rate" at bounding box center [760, 240] width 283 height 375
click at [880, 41] on icon "Close" at bounding box center [882, 39] width 6 height 6
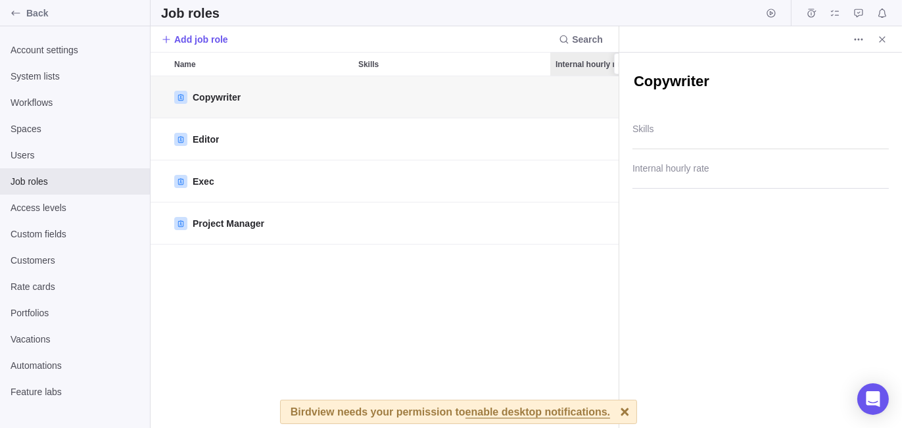
scroll to position [342, 742]
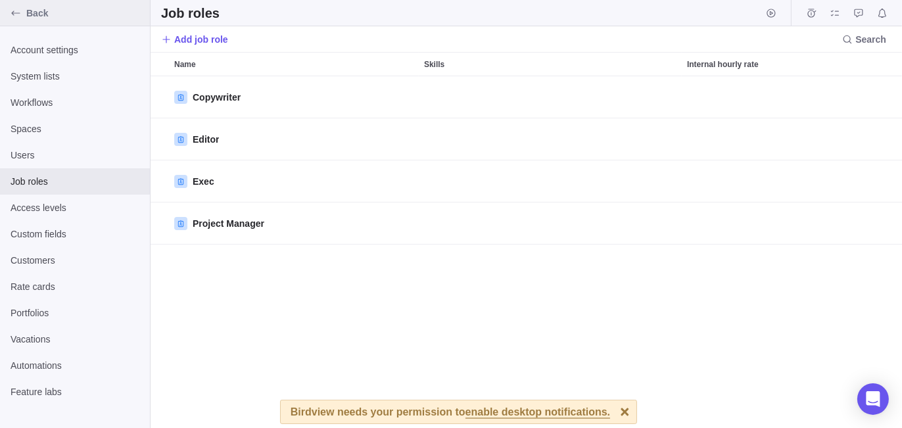
click at [39, 15] on span "Back" at bounding box center [85, 13] width 118 height 13
